Goal: Task Accomplishment & Management: Manage account settings

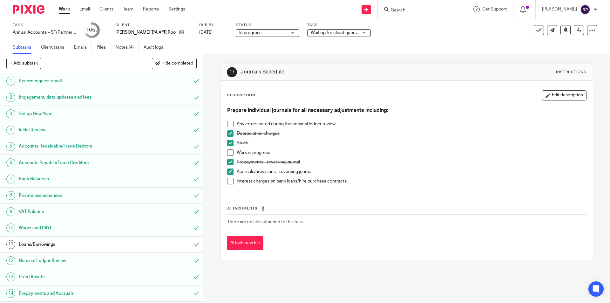
scroll to position [127, 0]
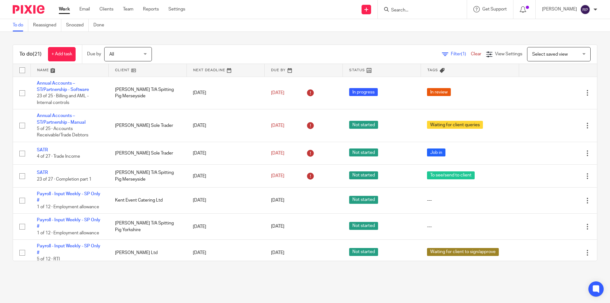
click at [68, 11] on link "Work" at bounding box center [64, 9] width 11 height 6
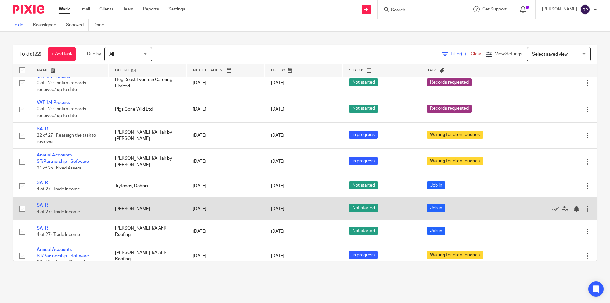
scroll to position [365, 0]
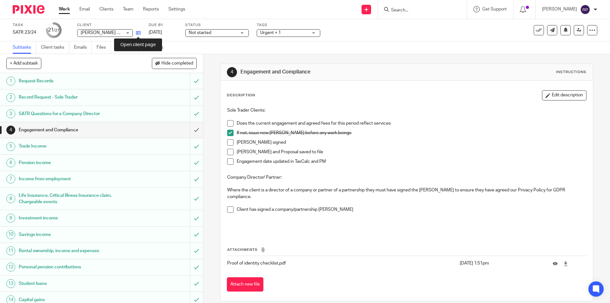
click at [139, 33] on icon at bounding box center [138, 33] width 5 height 5
click at [258, 18] on div "Send new email Create task Add client Request signature Get Support Contact via…" at bounding box center [402, 9] width 415 height 19
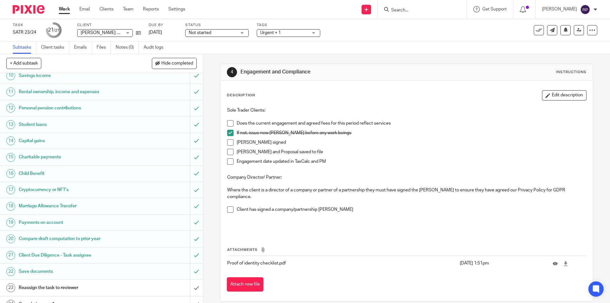
scroll to position [217, 0]
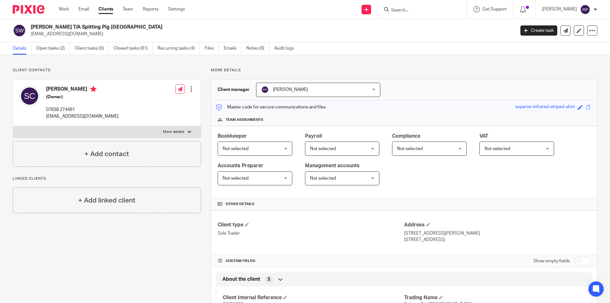
click at [169, 135] on label "More details" at bounding box center [107, 131] width 188 height 11
click at [13, 126] on input "More details" at bounding box center [13, 126] width 0 height 0
checkbox input "true"
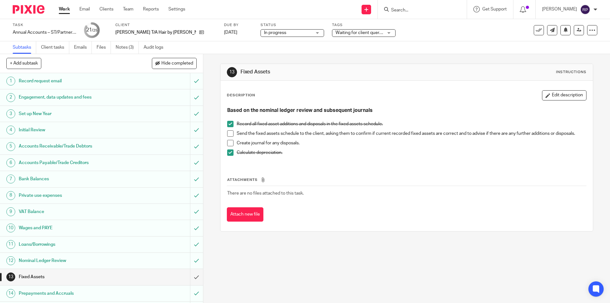
scroll to position [64, 0]
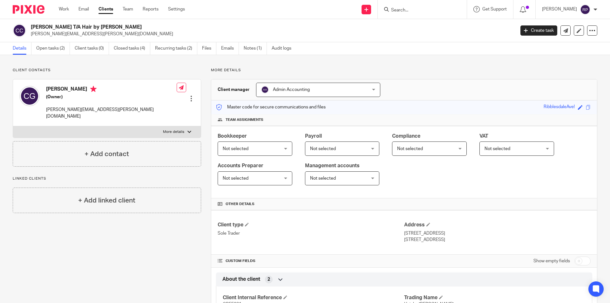
click at [170, 129] on p "More details" at bounding box center [173, 131] width 21 height 5
click at [13, 126] on input "More details" at bounding box center [13, 126] width 0 height 0
checkbox input "true"
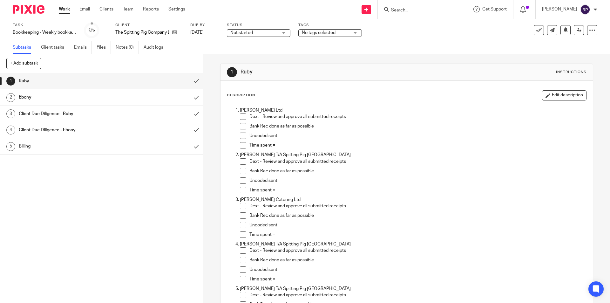
scroll to position [32, 0]
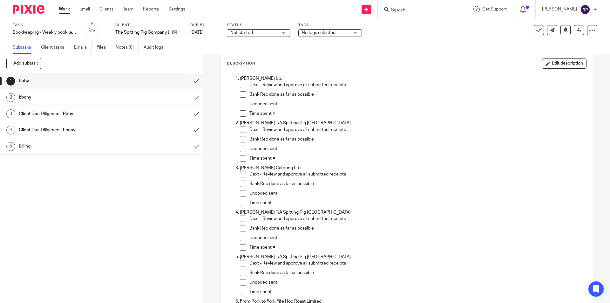
click at [244, 84] on span at bounding box center [243, 85] width 6 height 6
click at [241, 95] on span at bounding box center [243, 94] width 6 height 6
click at [242, 105] on span at bounding box center [243, 104] width 6 height 6
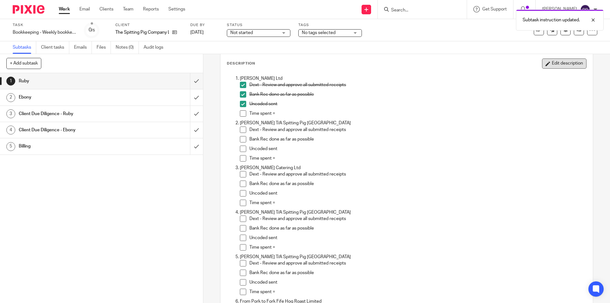
click at [550, 66] on button "Edit description" at bounding box center [564, 63] width 44 height 10
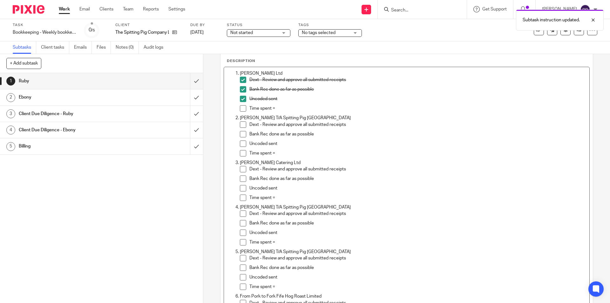
click at [287, 111] on p "Time spent =" at bounding box center [417, 108] width 337 height 6
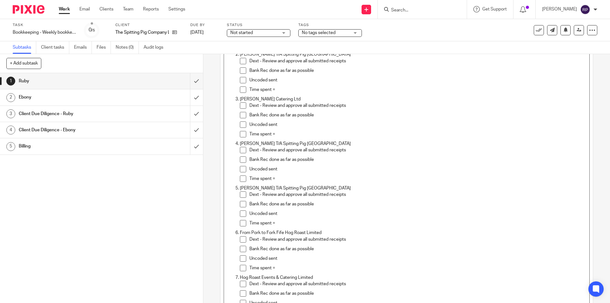
scroll to position [0, 0]
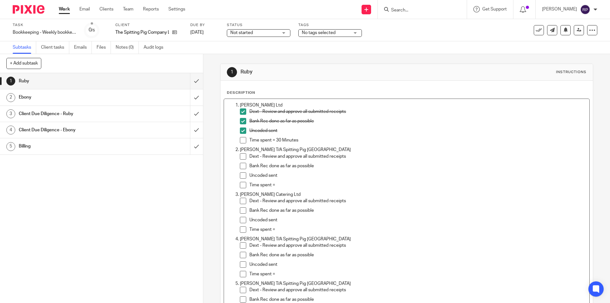
click at [281, 183] on p "Time spent =" at bounding box center [417, 185] width 337 height 6
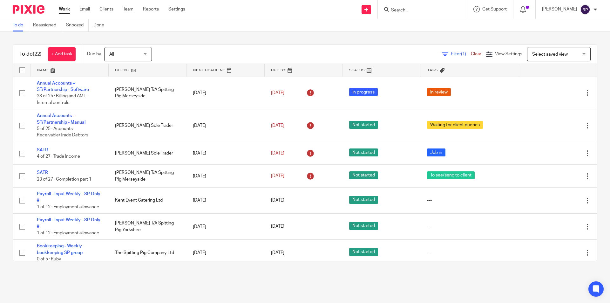
scroll to position [365, 0]
